Goal: Task Accomplishment & Management: Manage account settings

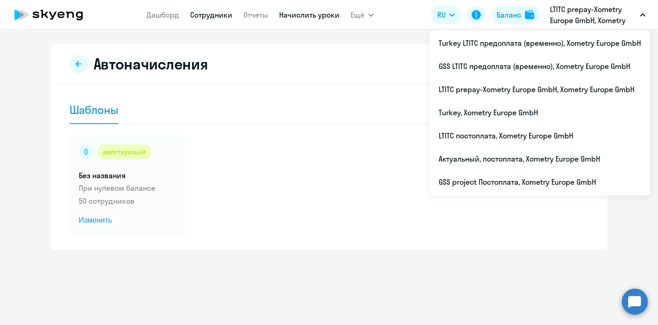
click at [204, 16] on link "Сотрудники" at bounding box center [211, 14] width 42 height 9
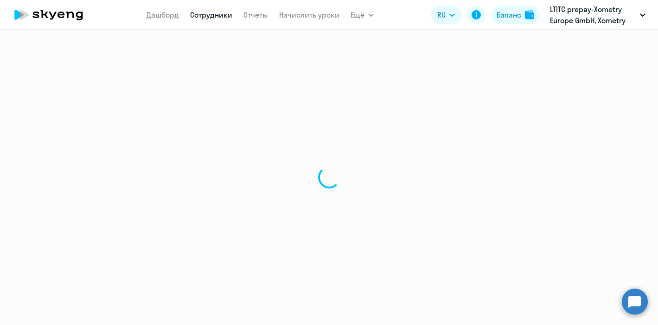
select select "30"
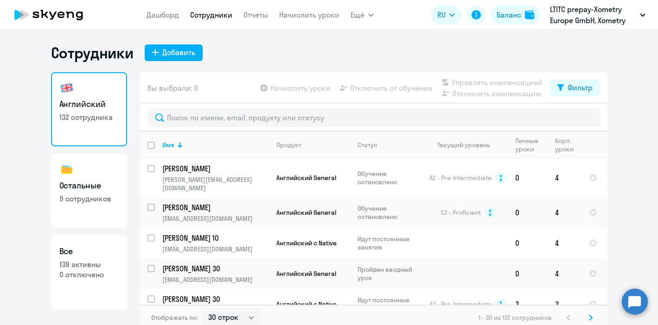
click at [86, 199] on p "9 сотрудников" at bounding box center [88, 199] width 59 height 10
select select "30"
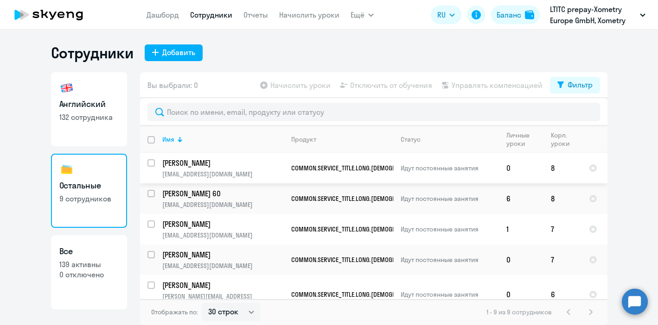
click at [153, 162] on input "select row 15783079" at bounding box center [156, 168] width 19 height 19
checkbox input "true"
click at [153, 195] on input "select row 42085594" at bounding box center [156, 199] width 19 height 19
checkbox input "true"
click at [147, 227] on input "select row 42190422" at bounding box center [156, 230] width 19 height 19
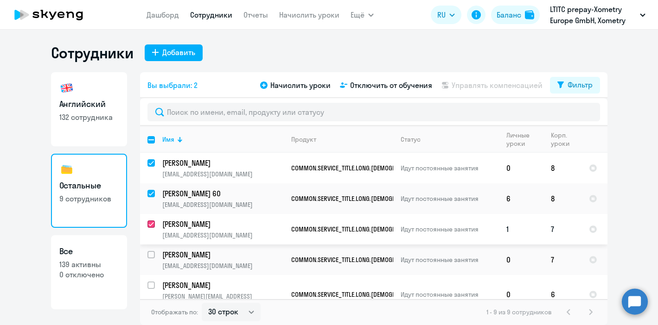
checkbox input "true"
click at [148, 252] on input "select row 42190397" at bounding box center [156, 260] width 19 height 19
checkbox input "true"
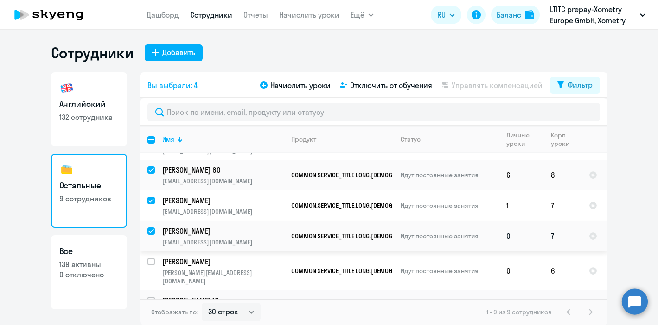
scroll to position [31, 0]
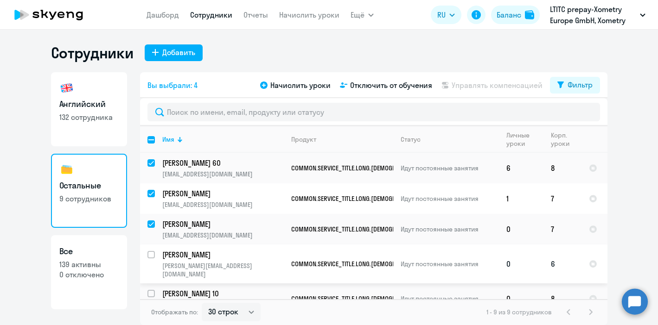
click at [150, 254] on input "select row 38917861" at bounding box center [156, 260] width 19 height 19
checkbox input "true"
click at [150, 290] on input "select row 18852583" at bounding box center [156, 299] width 19 height 19
checkbox input "true"
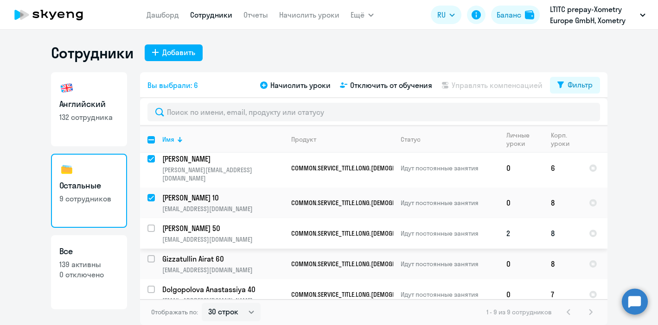
click at [149, 225] on input "select row 42085589" at bounding box center [156, 234] width 19 height 19
checkbox input "true"
click at [149, 255] on input "select row 12148377" at bounding box center [156, 264] width 19 height 19
checkbox input "true"
click at [148, 286] on input "select row 16034137" at bounding box center [156, 295] width 19 height 19
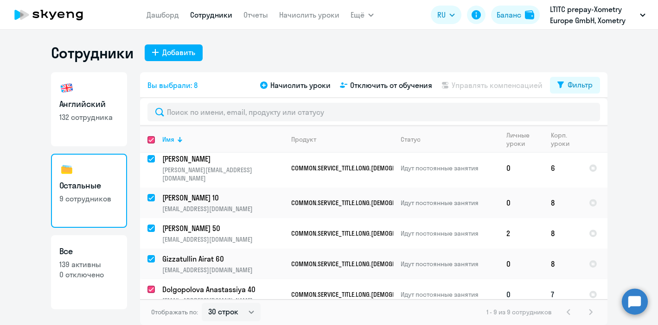
checkbox input "true"
